Goal: Navigation & Orientation: Find specific page/section

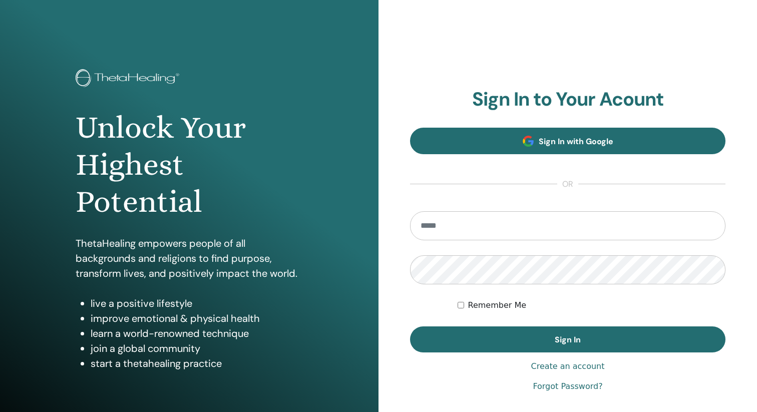
type input "**********"
click at [526, 148] on link "Sign In with Google" at bounding box center [568, 141] width 316 height 27
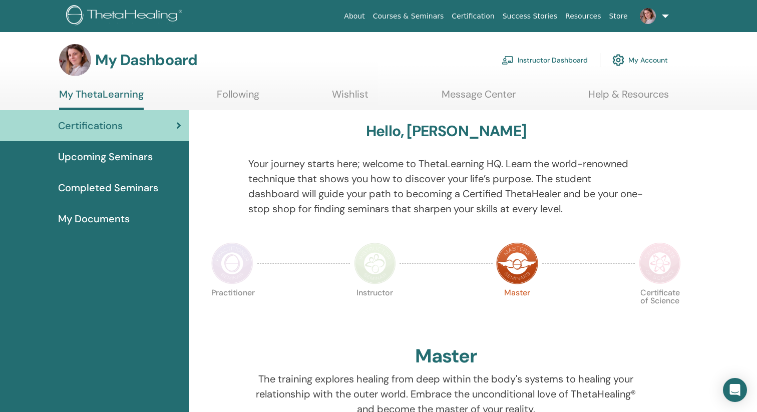
click at [241, 97] on link "Following" at bounding box center [238, 98] width 43 height 20
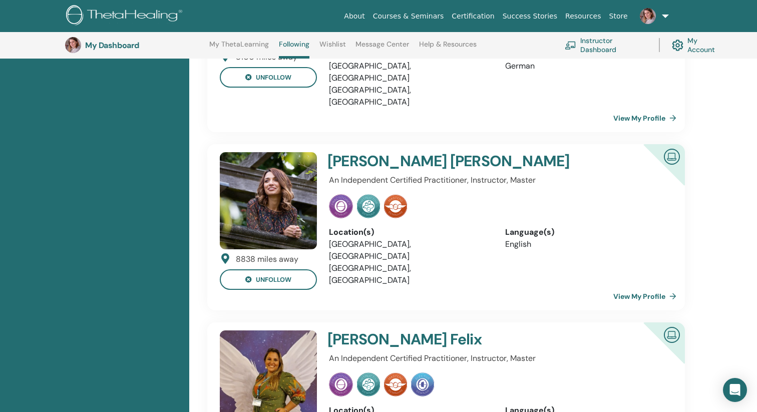
scroll to position [2487, 0]
